Goal: Information Seeking & Learning: Learn about a topic

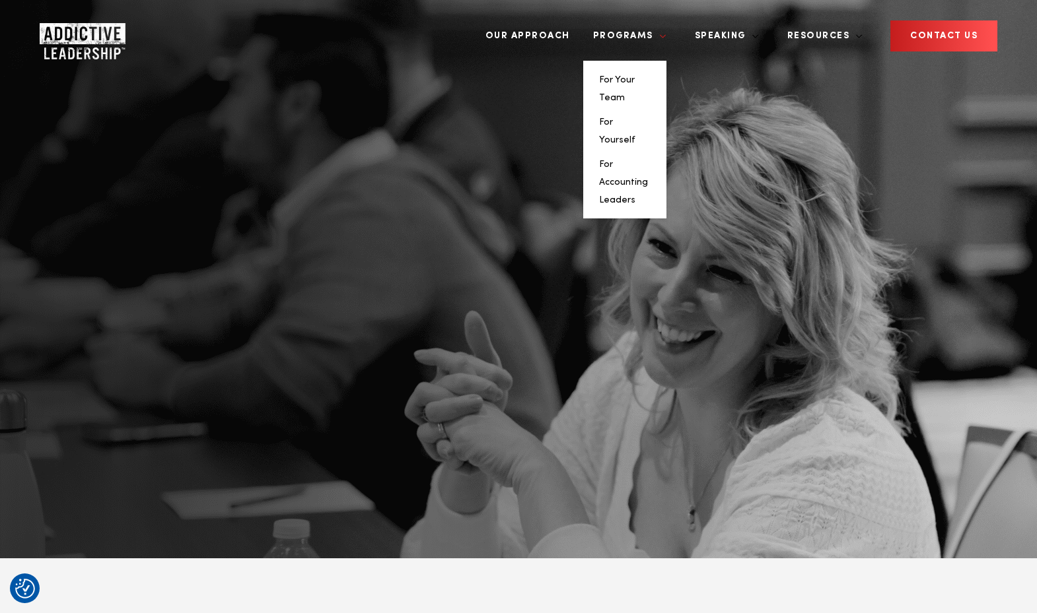
scroll to position [3, 0]
click at [650, 112] on li "For Yourself" at bounding box center [625, 130] width 52 height 36
click at [635, 117] on link "For Yourself" at bounding box center [617, 130] width 36 height 27
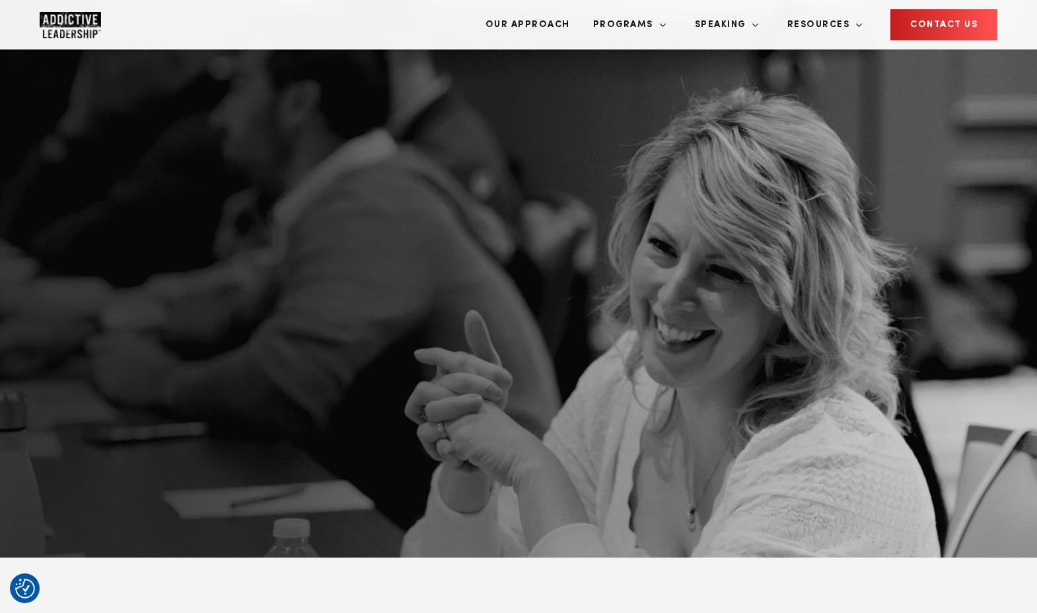
scroll to position [5, 0]
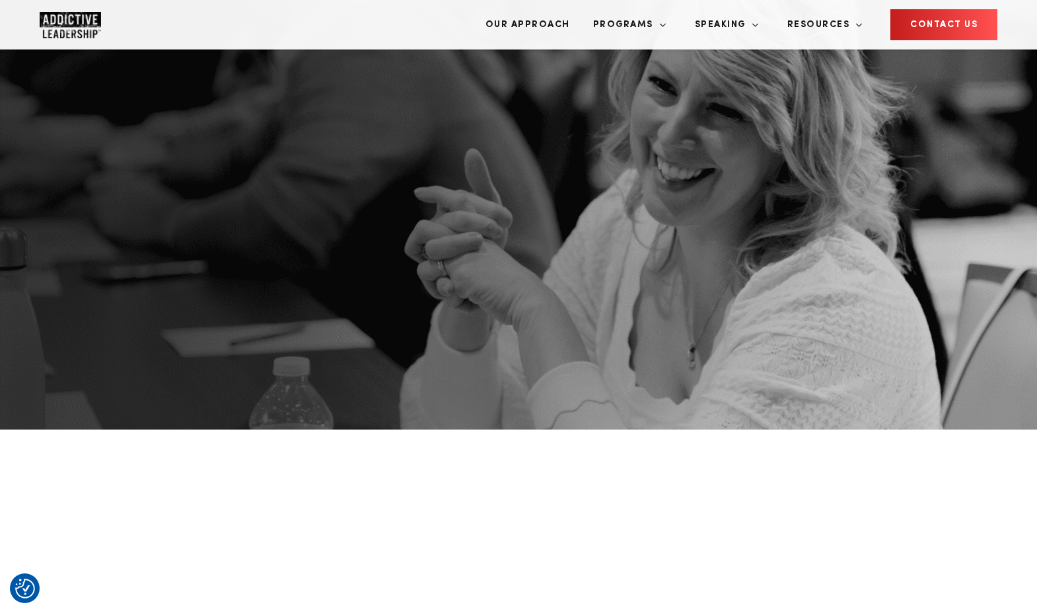
scroll to position [180, 0]
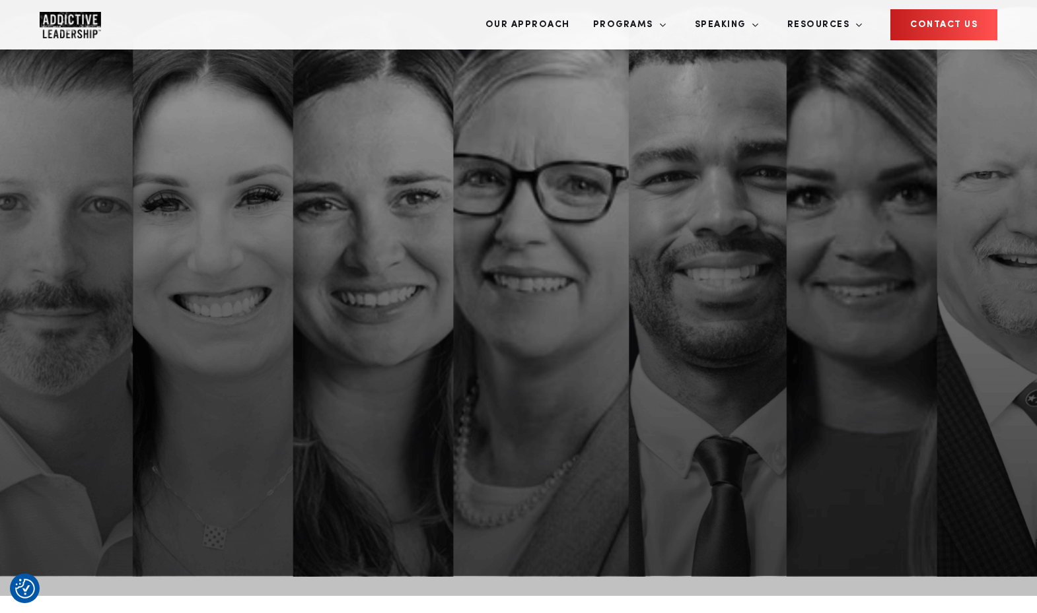
scroll to position [20, 0]
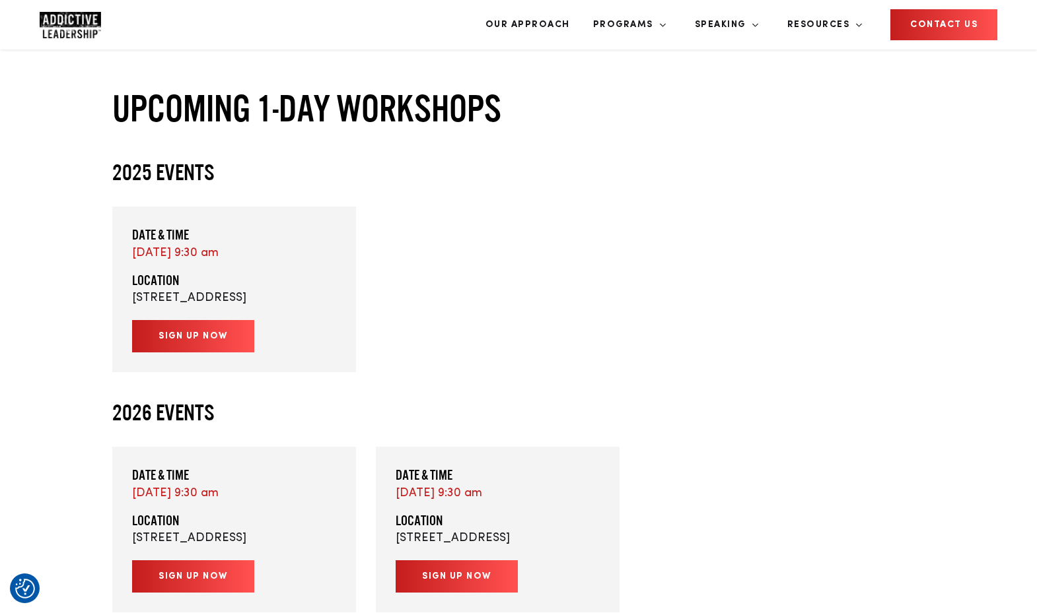
scroll to position [608, 0]
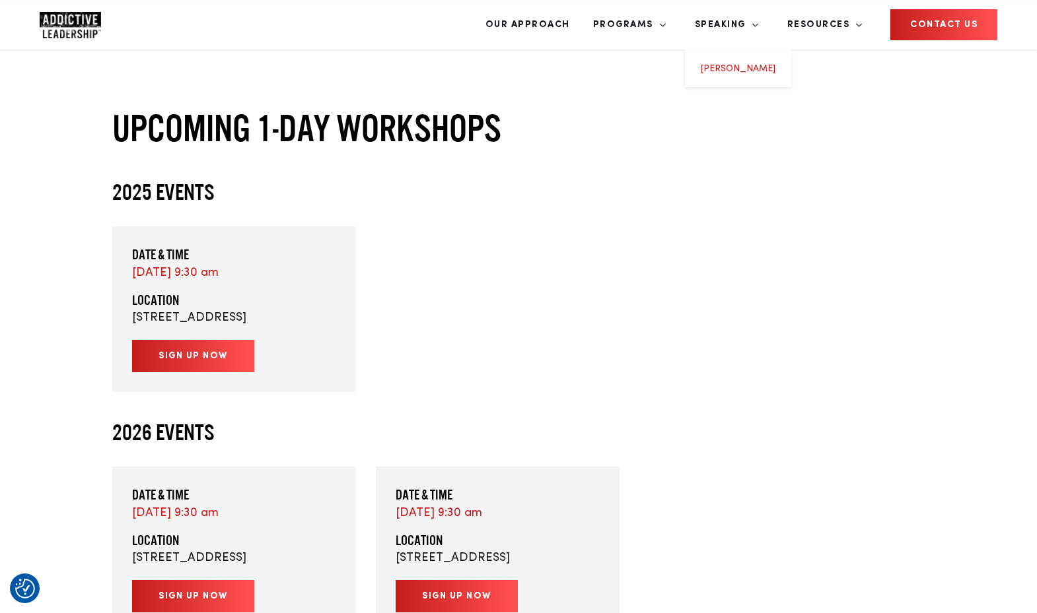
click at [772, 64] on link "[PERSON_NAME]" at bounding box center [738, 68] width 75 height 9
